Goal: Task Accomplishment & Management: Use online tool/utility

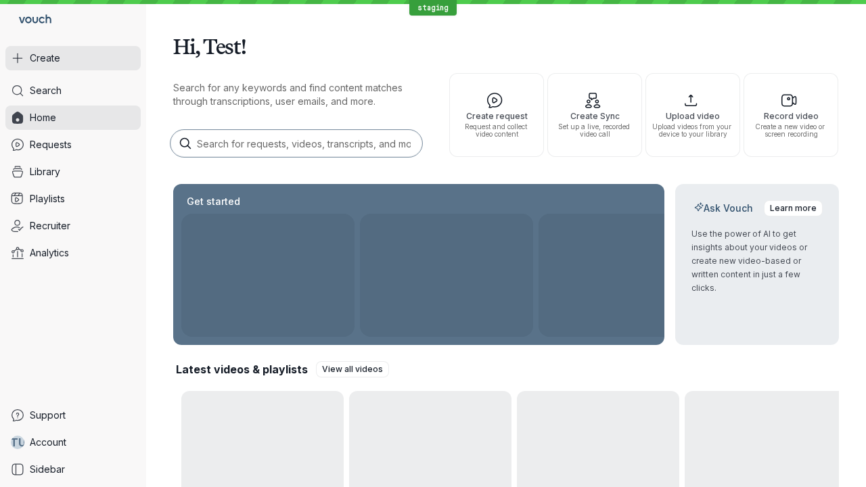
click at [73, 58] on button "Create" at bounding box center [72, 58] width 135 height 24
